Goal: Task Accomplishment & Management: Use online tool/utility

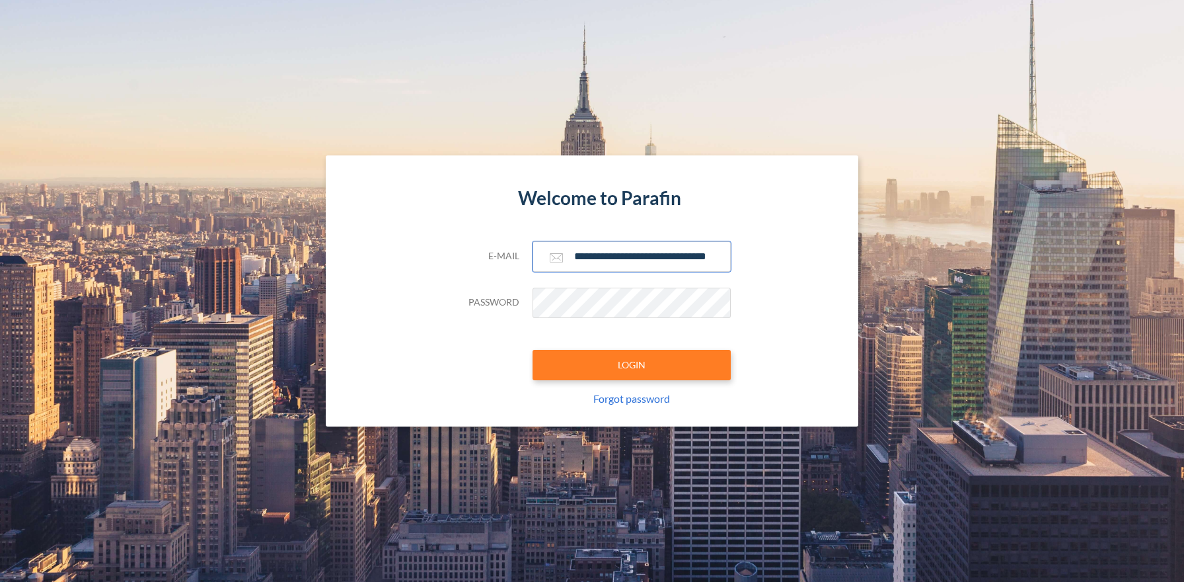
type input "**********"
click at [631, 364] on button "LOGIN" at bounding box center [632, 365] width 198 height 30
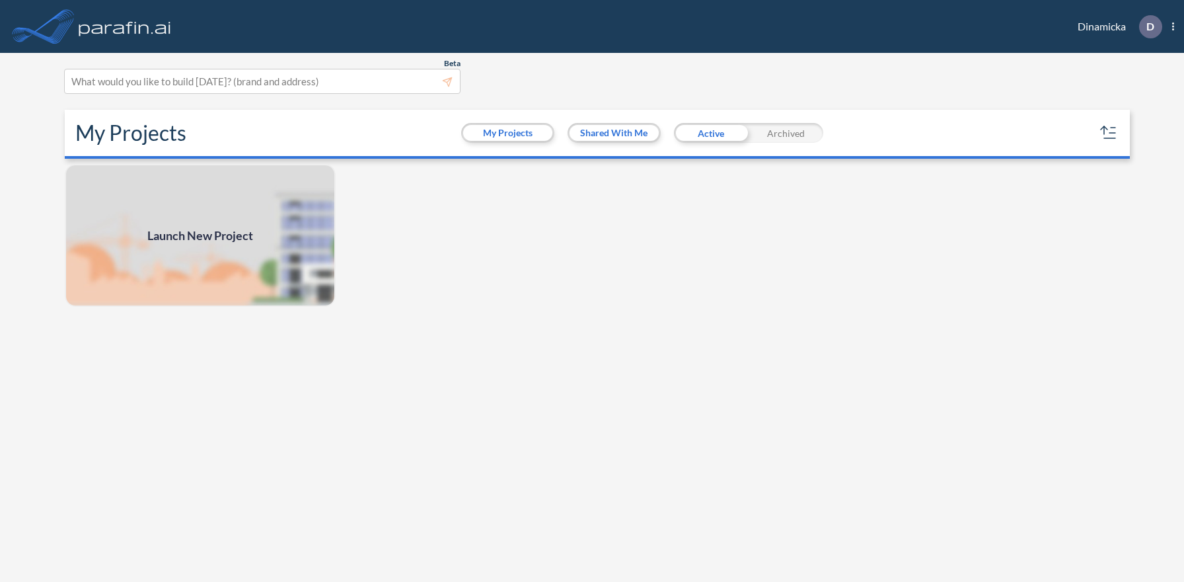
scroll to position [3, 0]
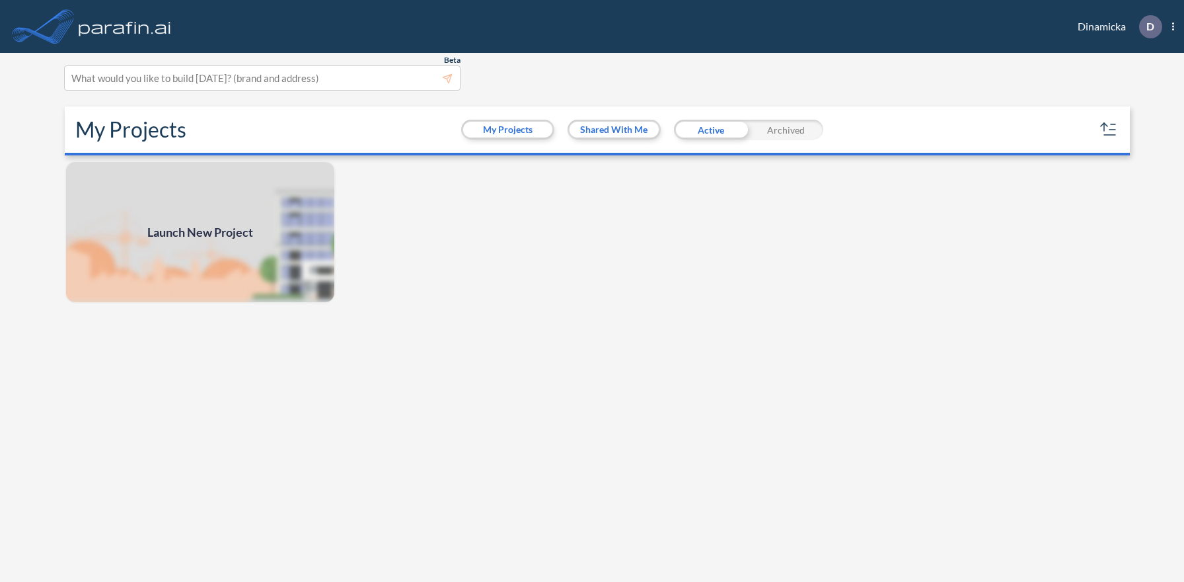
click at [200, 231] on span "Launch New Project" at bounding box center [200, 232] width 106 height 18
